Goal: Task Accomplishment & Management: Complete application form

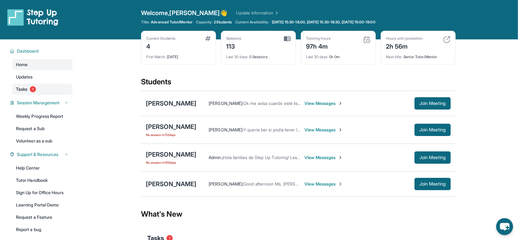
click at [45, 92] on link "Tasks 1" at bounding box center [42, 89] width 60 height 11
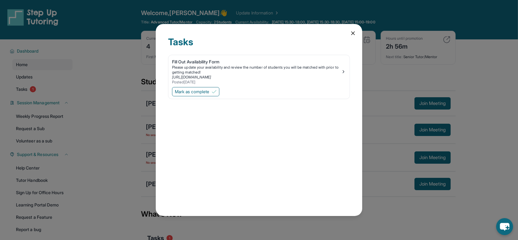
click at [353, 33] on icon at bounding box center [353, 33] width 6 height 6
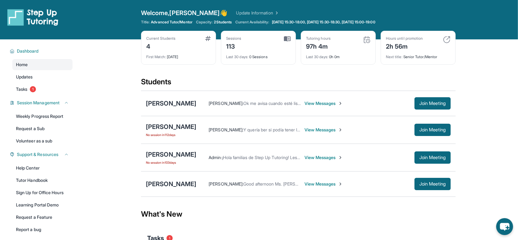
click at [118, 94] on main "Current Students 4 First Match : [DATE] Sessions 113 Last 30 days : 0 Sessions …" at bounding box center [298, 175] width 439 height 272
click at [323, 102] on span "View Messages" at bounding box center [323, 103] width 38 height 6
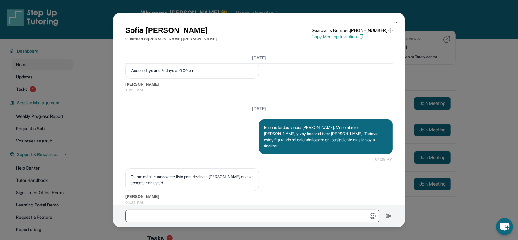
scroll to position [467, 0]
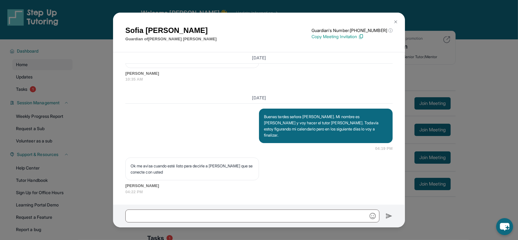
click at [396, 21] on img at bounding box center [395, 21] width 5 height 5
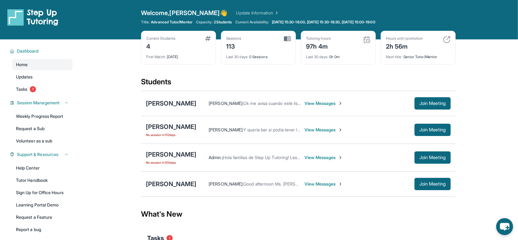
click at [332, 184] on span "View Messages" at bounding box center [323, 184] width 38 height 6
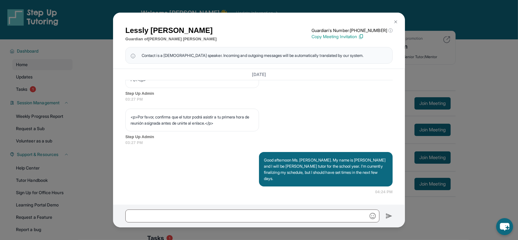
scroll to position [342, 0]
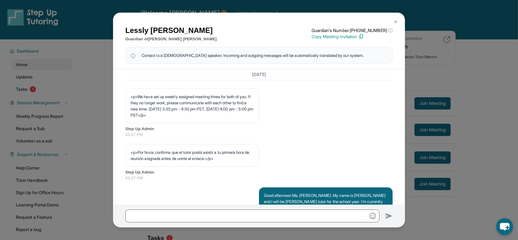
click at [394, 22] on img at bounding box center [395, 21] width 5 height 5
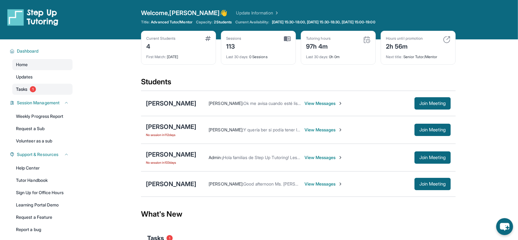
click at [49, 87] on link "Tasks 1" at bounding box center [42, 89] width 60 height 11
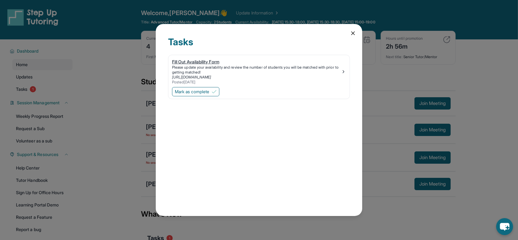
click at [195, 59] on div "Fill Out Availability Form" at bounding box center [256, 62] width 169 height 6
click at [354, 34] on icon at bounding box center [352, 33] width 3 height 3
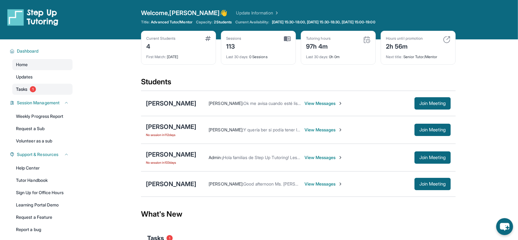
click at [23, 86] on span "Tasks" at bounding box center [21, 89] width 11 height 6
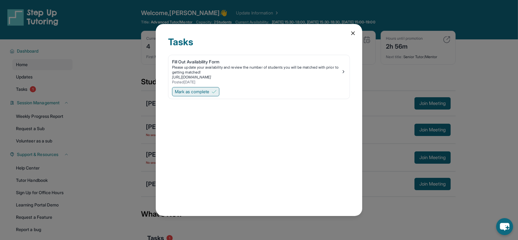
click at [204, 92] on span "Mark as complete" at bounding box center [192, 91] width 34 height 6
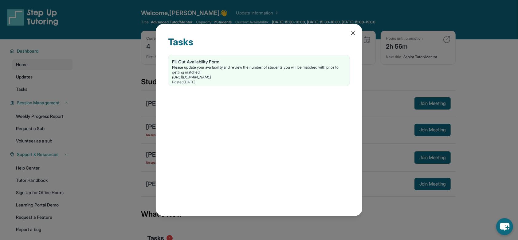
click at [351, 33] on icon at bounding box center [353, 33] width 6 height 6
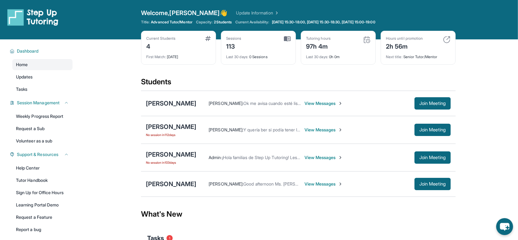
click at [314, 104] on span "View Messages" at bounding box center [323, 103] width 38 height 6
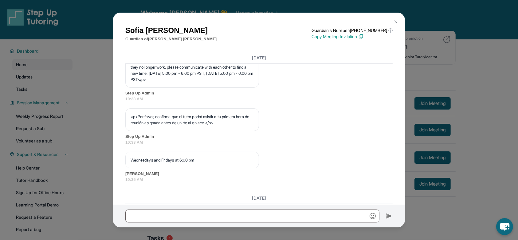
scroll to position [348, 0]
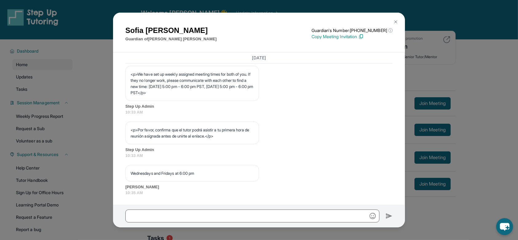
click at [399, 21] on button at bounding box center [395, 22] width 12 height 12
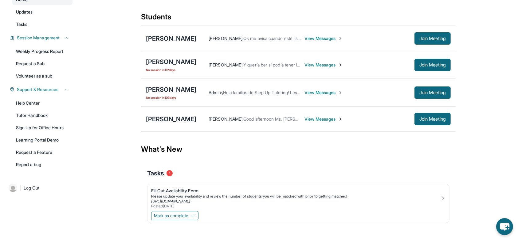
scroll to position [71, 0]
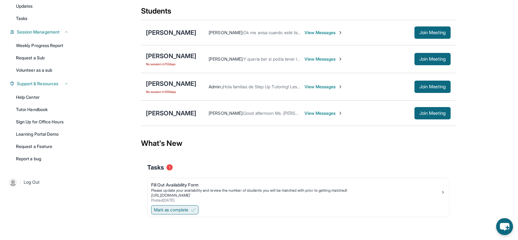
click at [180, 209] on span "Mark as complete" at bounding box center [171, 209] width 34 height 6
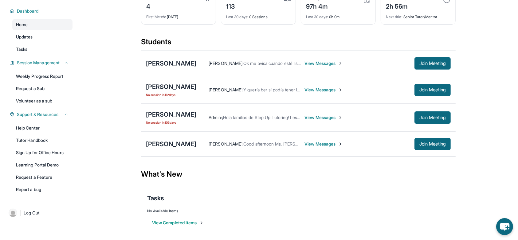
scroll to position [0, 0]
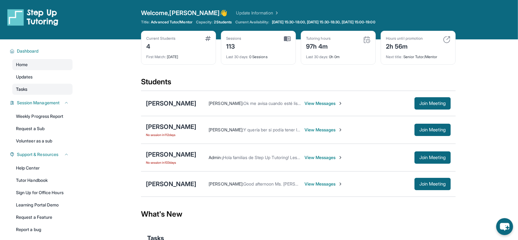
click at [40, 90] on link "Tasks" at bounding box center [42, 89] width 60 height 11
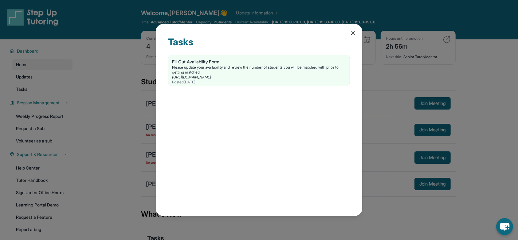
click at [208, 60] on div "Fill Out Availability Form" at bounding box center [259, 62] width 174 height 6
click at [350, 29] on div "Tasks Fill Out Availability Form Please update your availability and review the…" at bounding box center [259, 120] width 206 height 192
click at [354, 34] on icon at bounding box center [352, 33] width 3 height 3
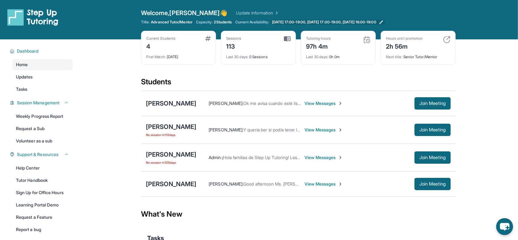
click at [383, 22] on icon at bounding box center [381, 22] width 4 height 4
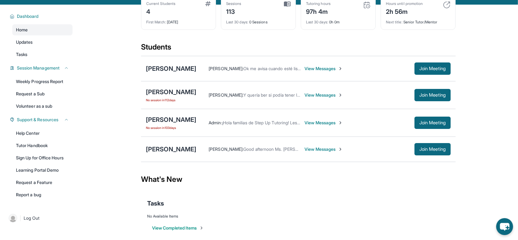
scroll to position [40, 0]
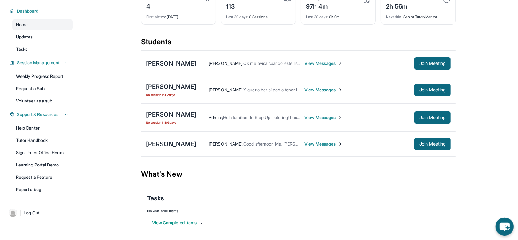
click at [498, 222] on icon "chat-button" at bounding box center [504, 226] width 18 height 18
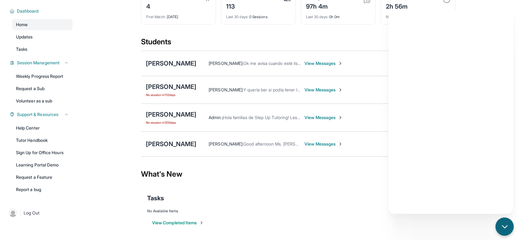
click at [504, 228] on icon "chat-button" at bounding box center [505, 226] width 8 height 8
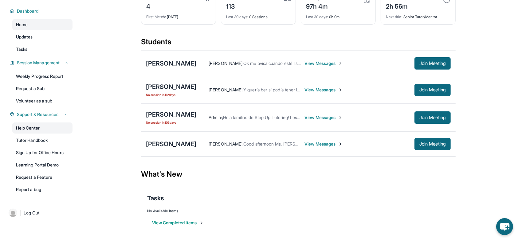
click at [31, 129] on link "Help Center" at bounding box center [42, 127] width 60 height 11
click at [328, 64] on span "View Messages" at bounding box center [323, 63] width 38 height 6
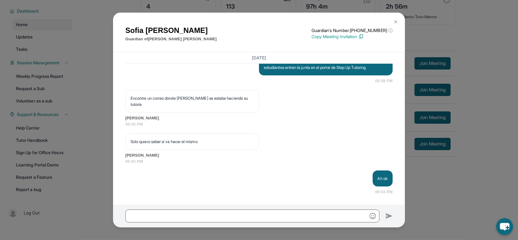
scroll to position [905, 0]
click at [397, 21] on img at bounding box center [395, 21] width 5 height 5
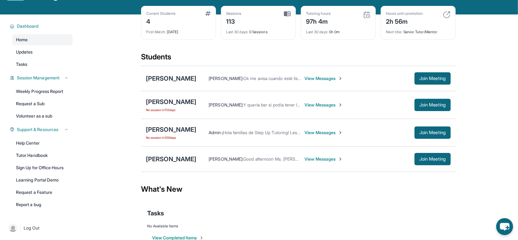
scroll to position [22, 0]
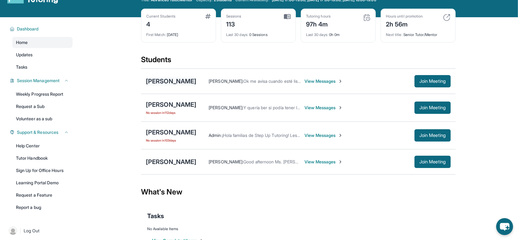
click at [184, 78] on div "[PERSON_NAME]" at bounding box center [171, 81] width 50 height 9
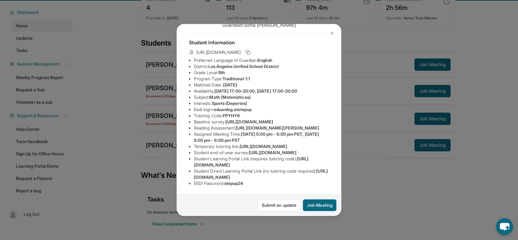
scroll to position [108, 0]
click at [330, 36] on img at bounding box center [332, 33] width 5 height 5
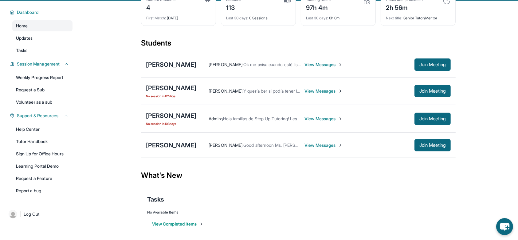
click at [192, 149] on div "Edgar Lopez Mendoza Brian Carreno : Good afternoon Ms. Lopez. My name is Brian …" at bounding box center [298, 144] width 315 height 25
click at [192, 147] on div "[PERSON_NAME]" at bounding box center [171, 145] width 50 height 9
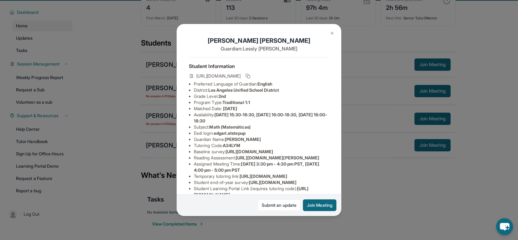
click at [330, 33] on img at bounding box center [332, 33] width 5 height 5
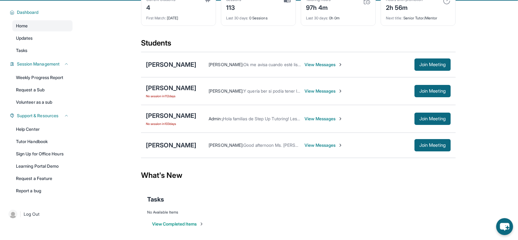
scroll to position [0, 0]
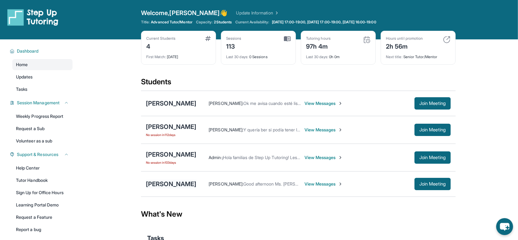
click at [168, 183] on div "[PERSON_NAME]" at bounding box center [171, 183] width 50 height 9
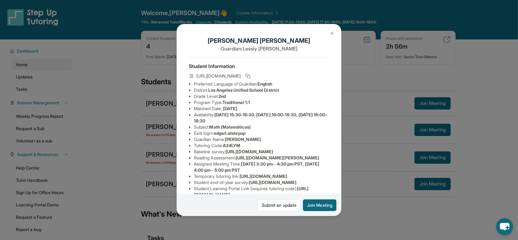
click at [332, 33] on img at bounding box center [332, 33] width 5 height 5
